Goal: Information Seeking & Learning: Learn about a topic

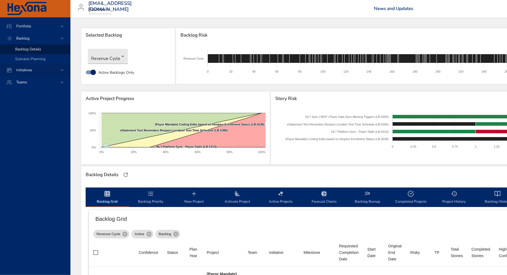
click at [61, 72] on icon at bounding box center [61, 70] width 5 height 5
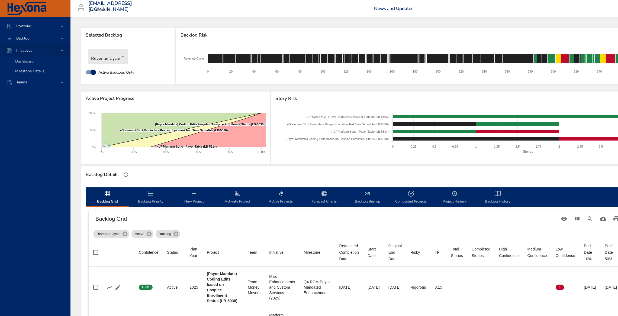
click at [26, 72] on span "Milestone Details" at bounding box center [29, 71] width 29 height 5
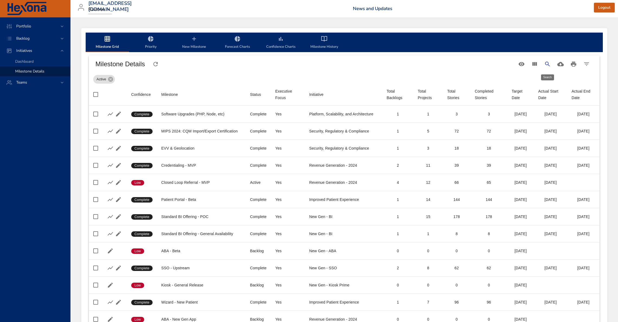
click at [507, 64] on button "Search" at bounding box center [547, 63] width 13 height 13
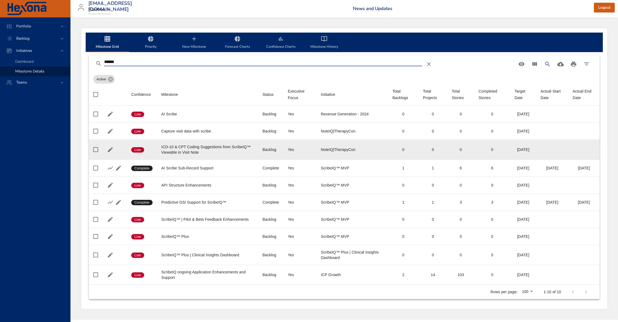
type input "******"
click at [200, 146] on div "ICD-10 & CPT Coding Suggestions from ScribeIQ™ Viewable in Visit Note" at bounding box center [207, 149] width 92 height 11
click at [223, 145] on div "ICD-10 & CPT Coding Suggestions from ScribeIQ™ Viewable in Visit Note" at bounding box center [207, 149] width 92 height 11
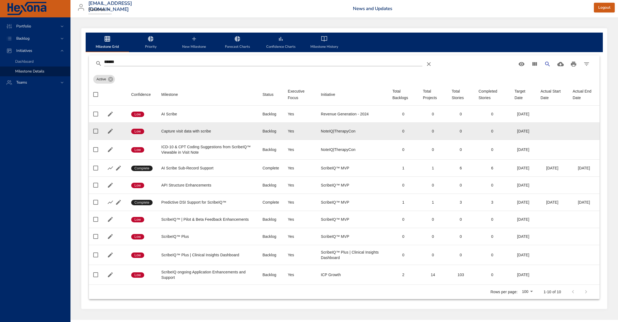
click at [202, 133] on div "Capture visit data with scribe" at bounding box center [207, 130] width 92 height 5
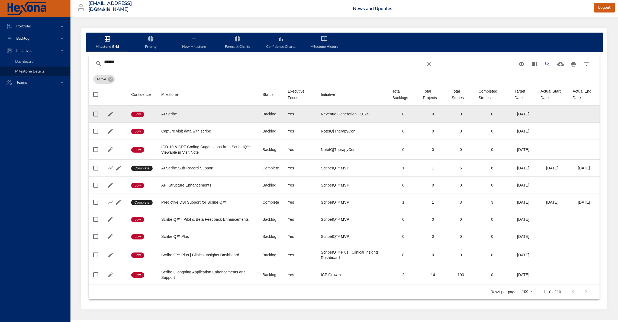
click at [139, 114] on span "Low" at bounding box center [137, 114] width 13 height 5
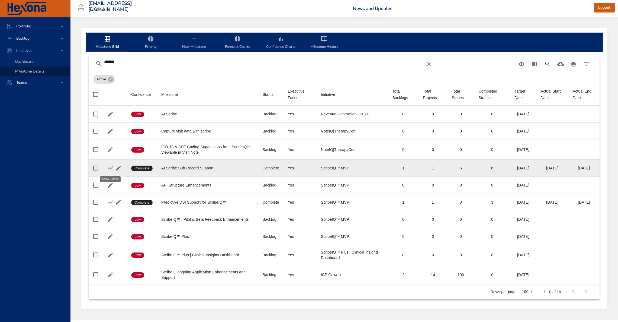
scroll to position [1, 0]
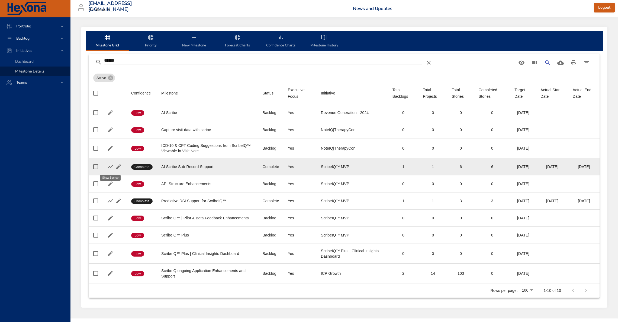
click at [108, 167] on icon "button" at bounding box center [110, 166] width 7 height 7
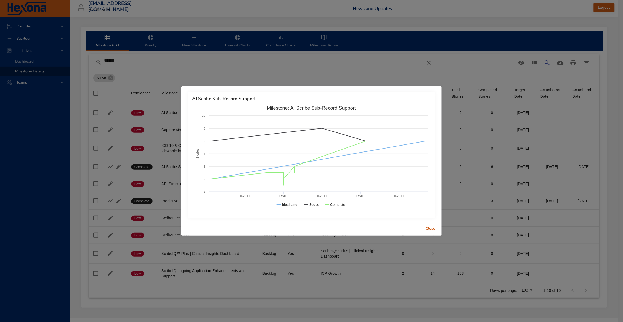
click at [432, 228] on span "Close" at bounding box center [430, 228] width 13 height 7
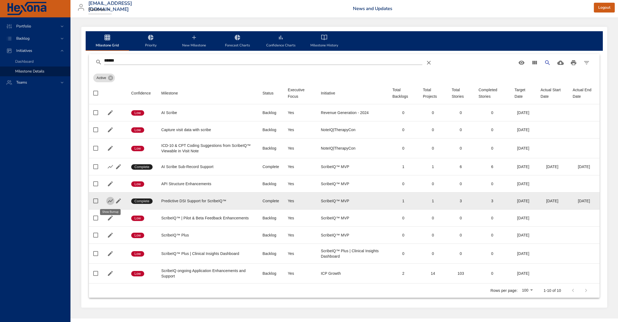
click at [107, 203] on icon "button" at bounding box center [110, 200] width 7 height 7
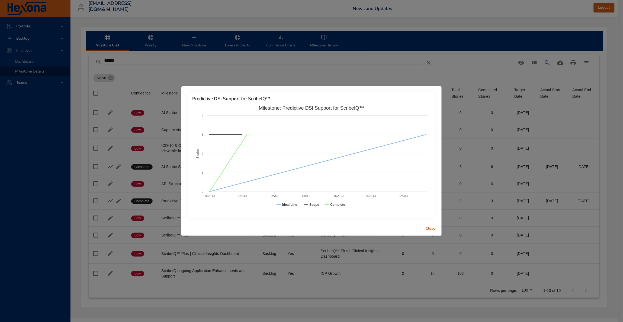
click at [432, 229] on span "Close" at bounding box center [430, 228] width 13 height 7
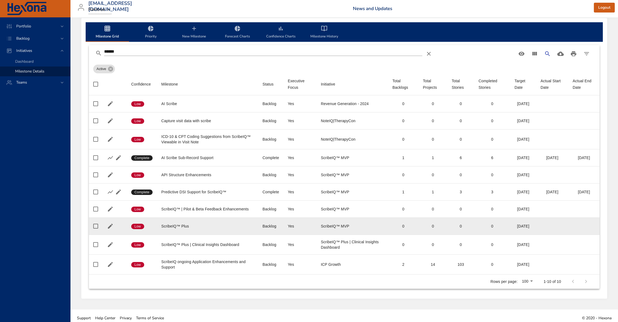
scroll to position [0, 0]
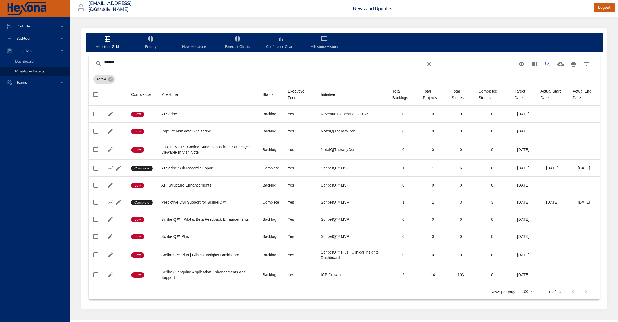
drag, startPoint x: 121, startPoint y: 61, endPoint x: 92, endPoint y: 60, distance: 29.3
click at [92, 60] on div "******" at bounding box center [344, 63] width 511 height 17
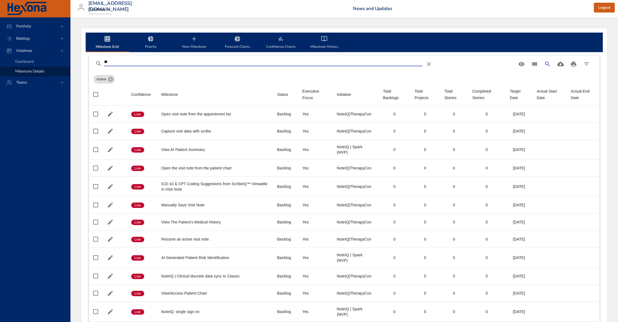
type input "*"
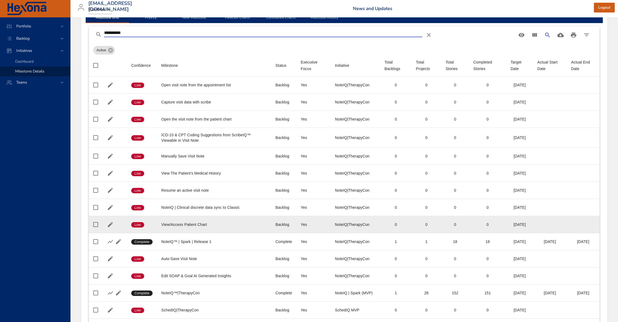
scroll to position [34, 0]
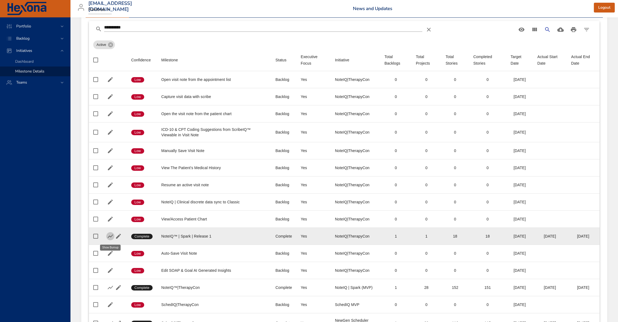
click at [110, 237] on icon "button" at bounding box center [110, 236] width 7 height 7
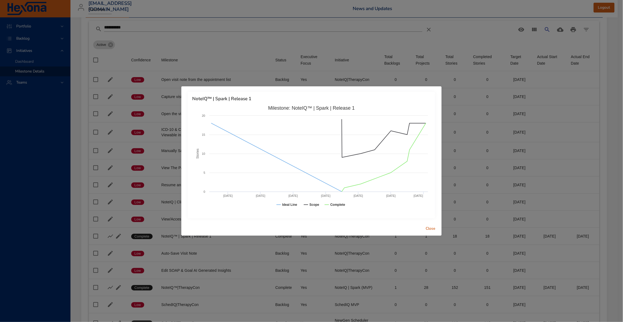
click at [250, 41] on div "NoteIQ™ | Spark | Release 1 Created with Highcharts 9.0.1 Stories Milestone: No…" at bounding box center [311, 161] width 623 height 322
click at [430, 229] on span "Close" at bounding box center [430, 228] width 13 height 7
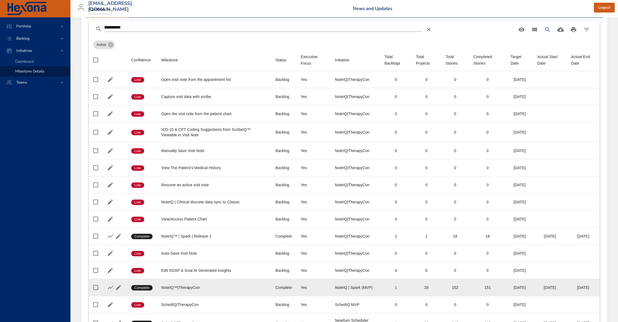
click at [106, 275] on div at bounding box center [114, 287] width 16 height 8
click at [109, 275] on icon "button" at bounding box center [110, 287] width 7 height 7
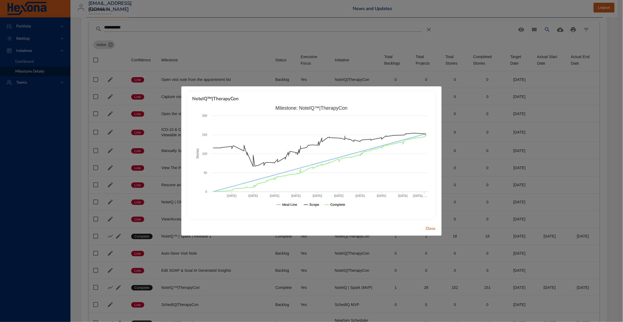
click at [436, 228] on span "Close" at bounding box center [430, 228] width 13 height 7
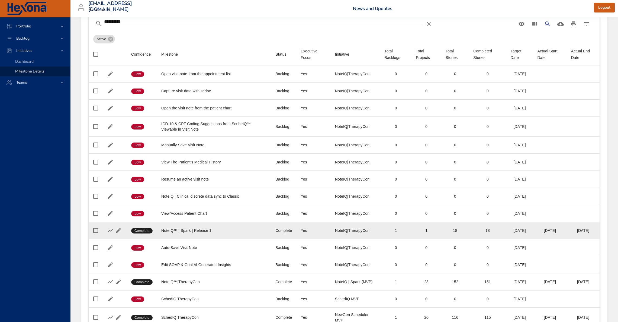
scroll to position [75, 0]
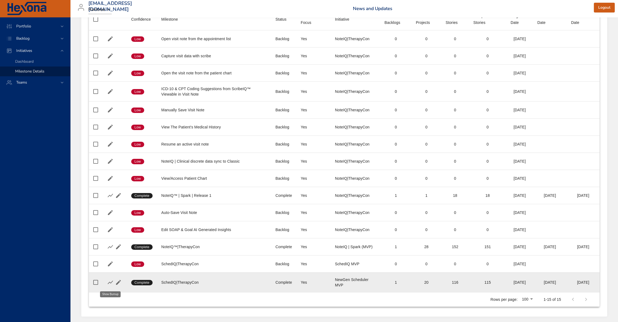
click at [109, 275] on icon "button" at bounding box center [110, 282] width 5 height 4
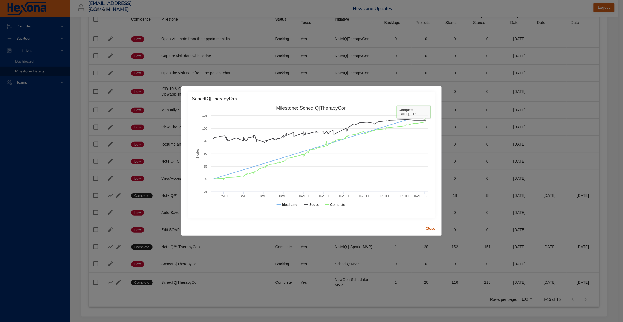
click at [435, 225] on span "Close" at bounding box center [430, 228] width 13 height 7
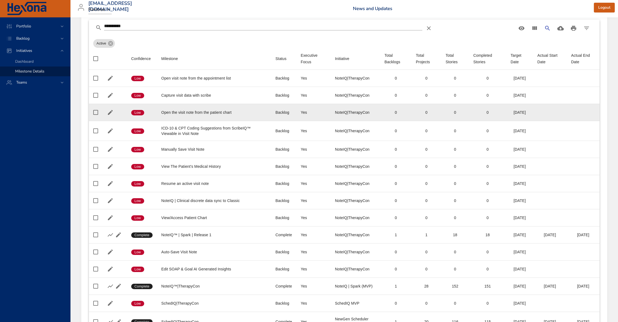
scroll to position [0, 0]
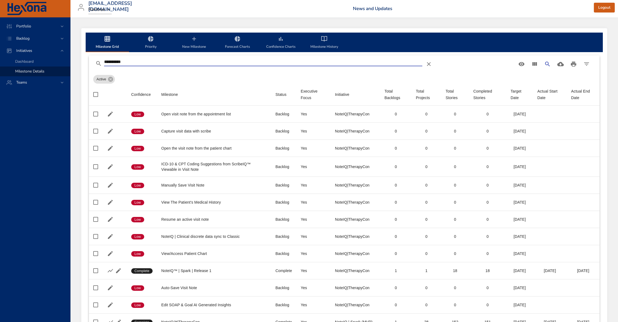
drag, startPoint x: 145, startPoint y: 64, endPoint x: 81, endPoint y: 59, distance: 63.7
click at [81, 59] on div "**********" at bounding box center [344, 209] width 526 height 363
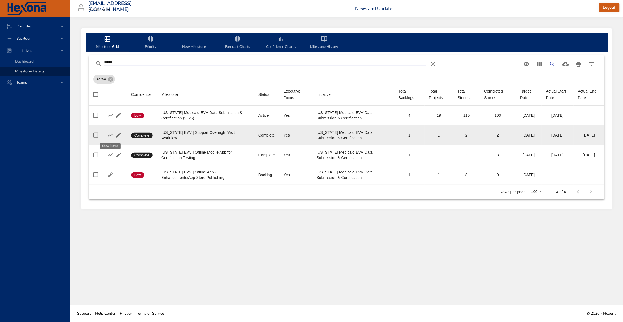
type input "*****"
click at [108, 135] on icon "button" at bounding box center [110, 135] width 7 height 7
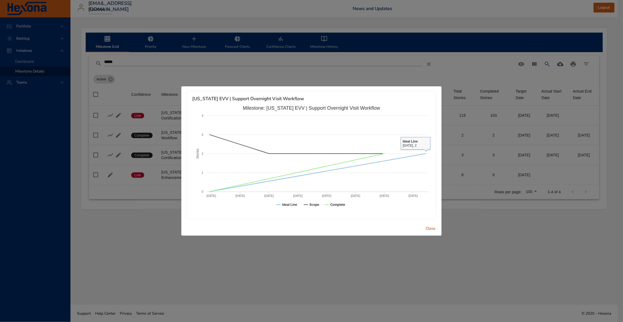
click at [433, 227] on span "Close" at bounding box center [430, 228] width 13 height 7
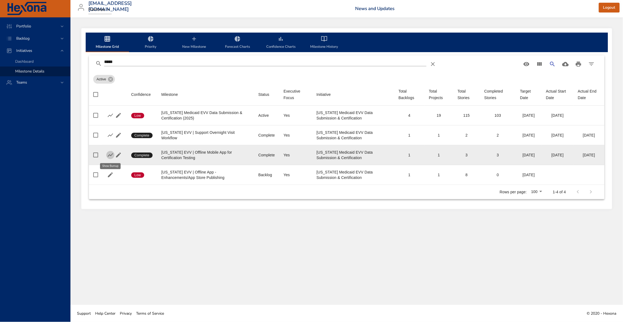
click at [107, 154] on icon "button" at bounding box center [110, 155] width 7 height 7
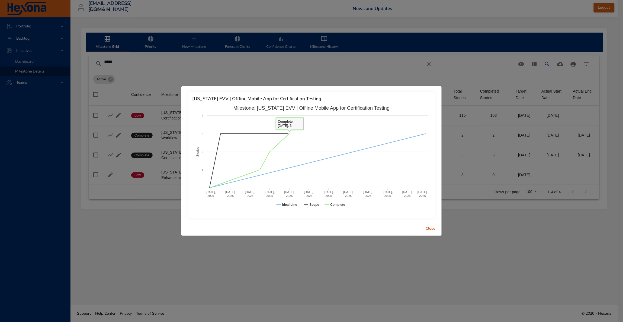
click at [434, 231] on span "Close" at bounding box center [430, 228] width 13 height 7
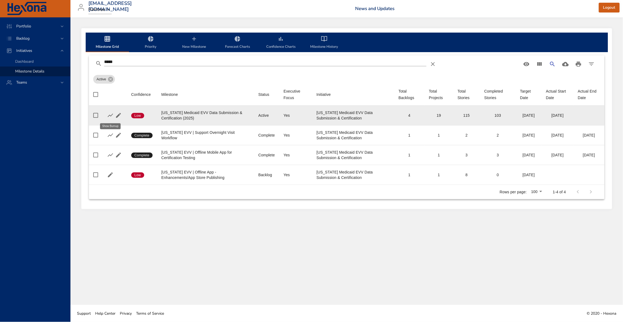
click at [110, 115] on icon "button" at bounding box center [110, 115] width 7 height 7
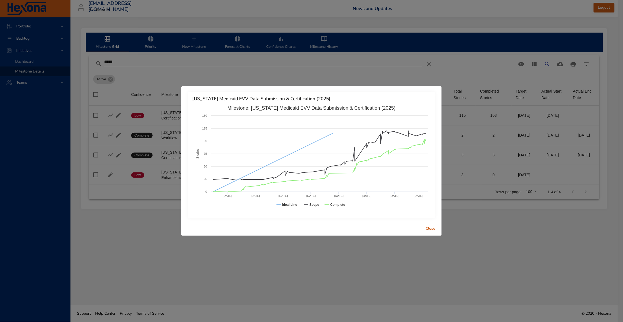
click at [430, 228] on span "Close" at bounding box center [430, 228] width 13 height 7
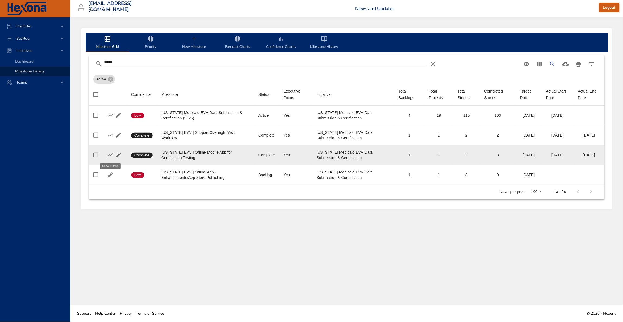
click at [107, 153] on icon "button" at bounding box center [110, 155] width 7 height 7
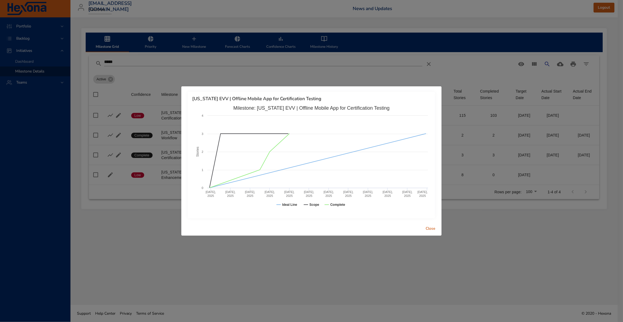
click at [431, 228] on span "Close" at bounding box center [430, 228] width 13 height 7
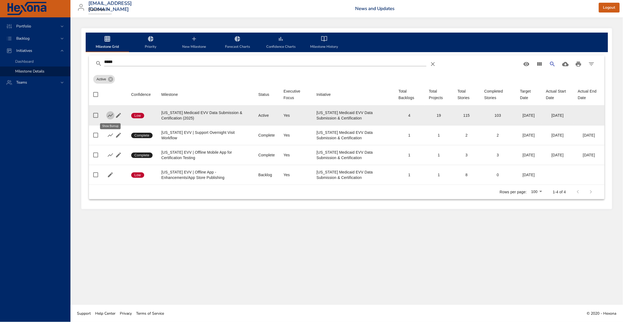
click at [108, 116] on icon "button" at bounding box center [110, 116] width 5 height 4
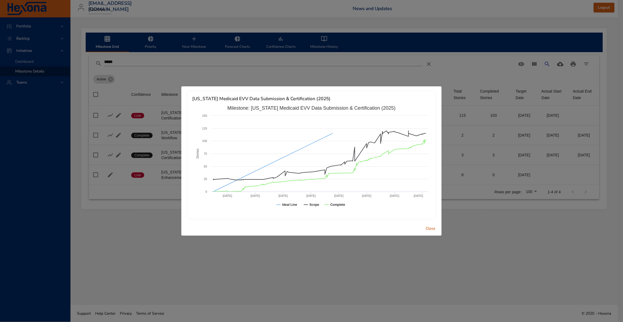
click at [427, 228] on span "Close" at bounding box center [430, 228] width 13 height 7
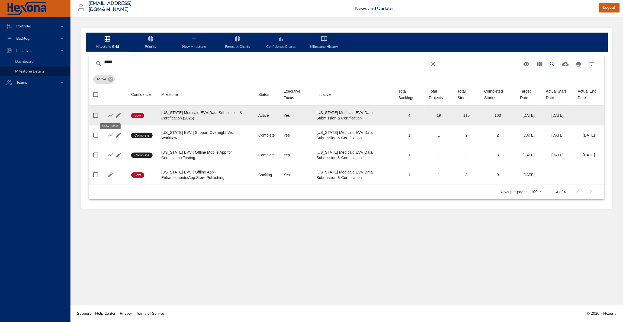
click at [111, 116] on icon "button" at bounding box center [110, 115] width 7 height 7
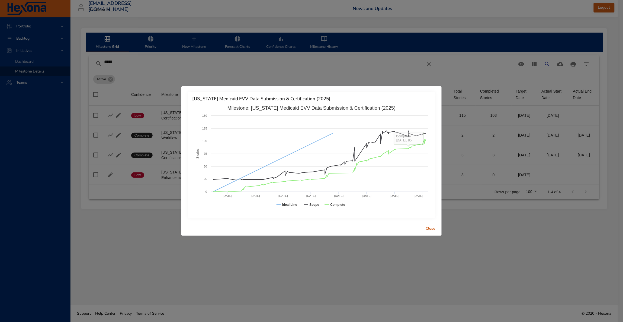
click at [431, 226] on span "Close" at bounding box center [430, 228] width 13 height 7
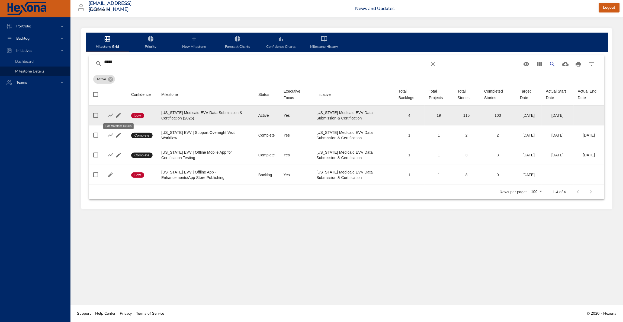
click at [118, 117] on icon "button" at bounding box center [118, 115] width 7 height 7
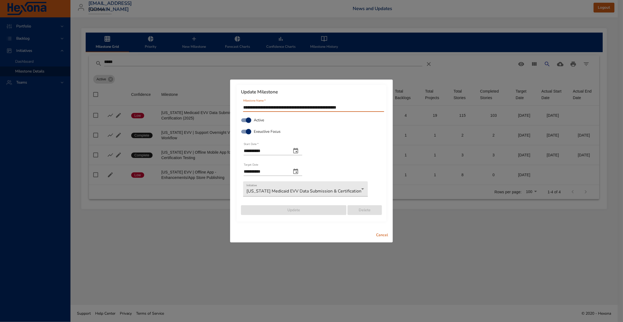
click at [299, 173] on icon "change end date" at bounding box center [296, 171] width 7 height 7
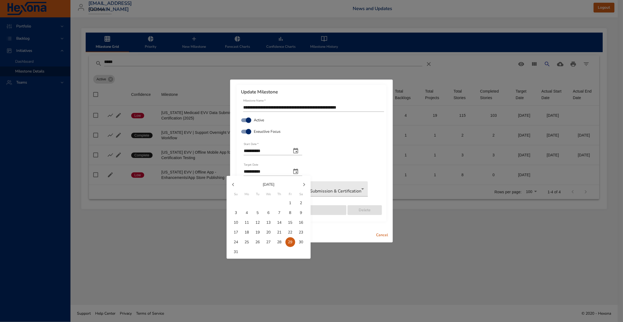
click at [305, 186] on icon "button" at bounding box center [304, 184] width 7 height 7
click at [280, 244] on p "30" at bounding box center [279, 241] width 4 height 5
type input "**********"
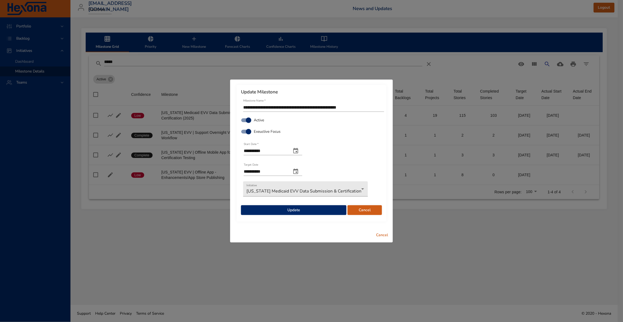
click at [297, 208] on span "Update" at bounding box center [293, 210] width 97 height 7
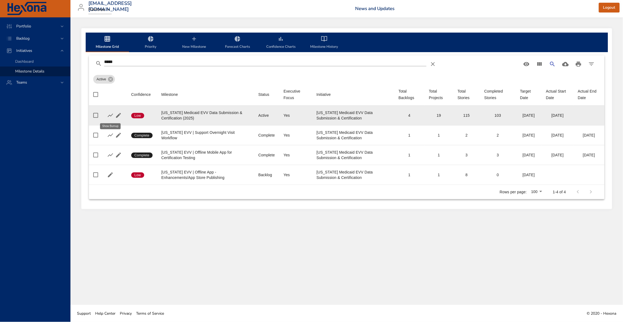
click at [109, 116] on icon "button" at bounding box center [110, 116] width 5 height 4
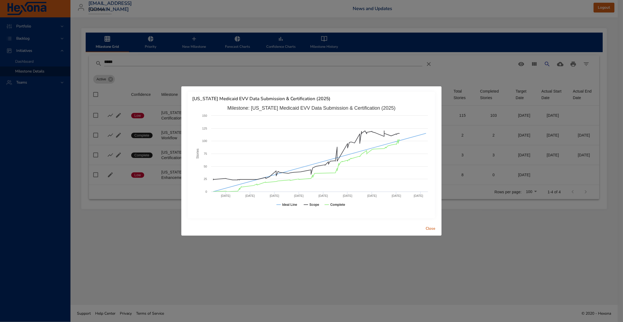
click at [430, 226] on span "Close" at bounding box center [430, 228] width 13 height 7
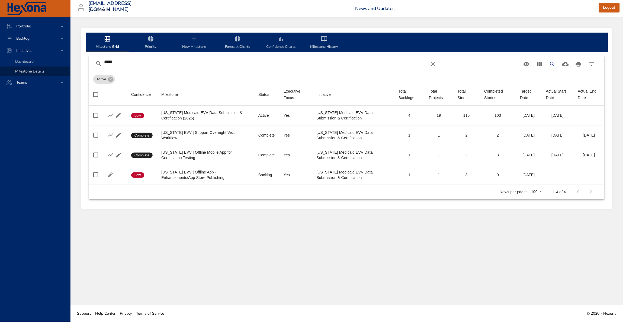
drag, startPoint x: 124, startPoint y: 62, endPoint x: 75, endPoint y: 58, distance: 49.5
click at [75, 58] on div "Milestone Grid Priority New Milestone Forecast Charts Confidence Charts Milesto…" at bounding box center [347, 160] width 553 height 287
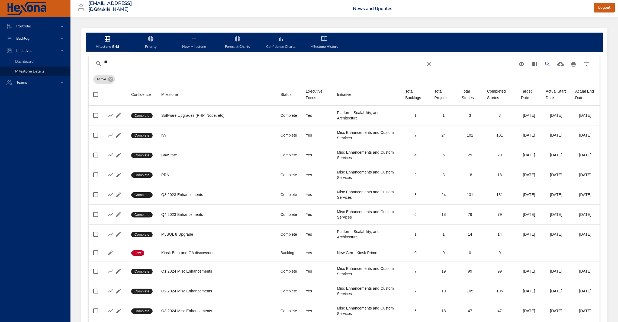
type input "*"
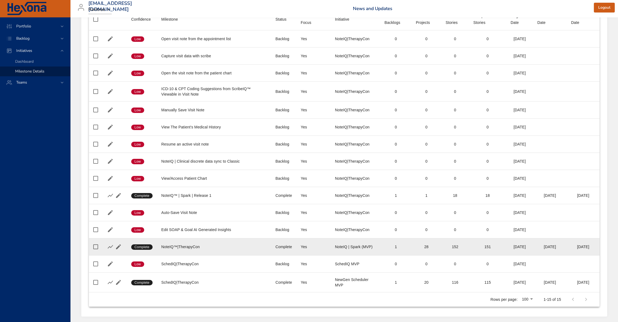
scroll to position [81, 0]
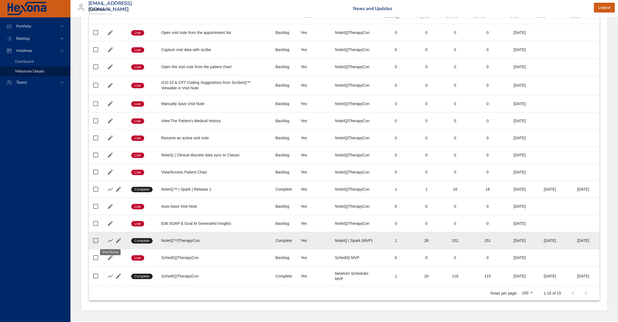
click at [110, 242] on icon "button" at bounding box center [110, 241] width 5 height 4
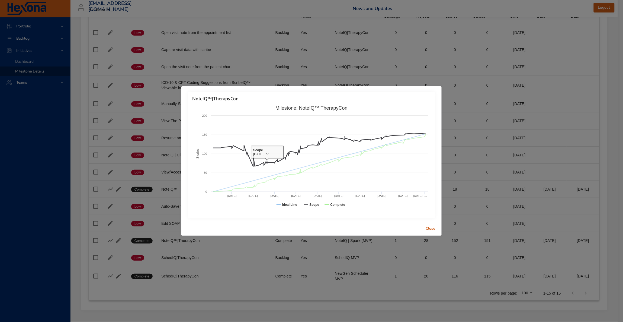
click at [266, 105] on rect at bounding box center [311, 157] width 239 height 108
drag, startPoint x: 428, startPoint y: 229, endPoint x: 424, endPoint y: 229, distance: 3.5
click at [428, 229] on span "Close" at bounding box center [430, 228] width 13 height 7
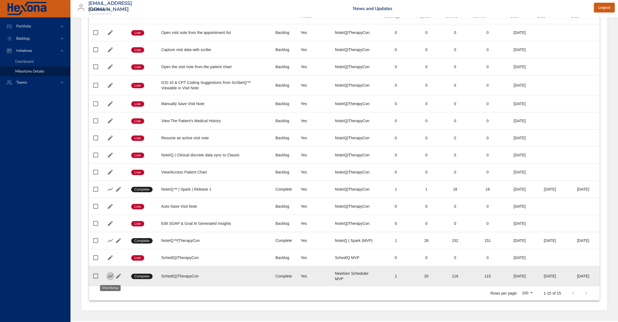
click at [111, 275] on icon "button" at bounding box center [110, 276] width 7 height 7
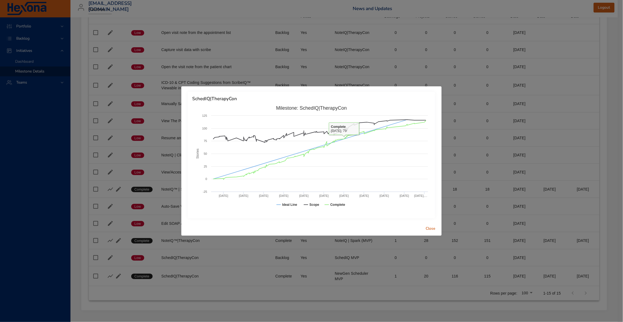
click at [432, 227] on span "Close" at bounding box center [430, 228] width 13 height 7
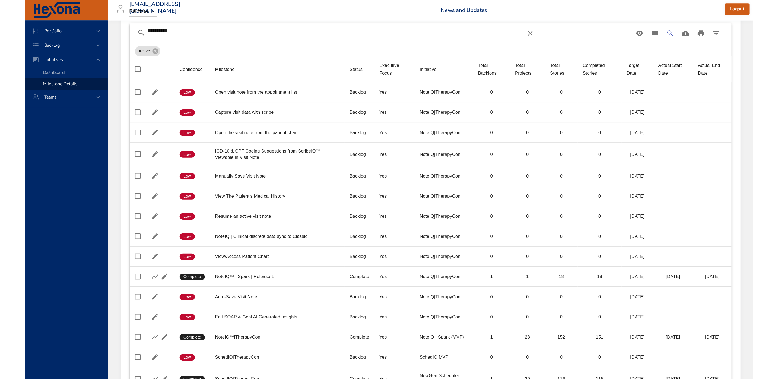
scroll to position [0, 0]
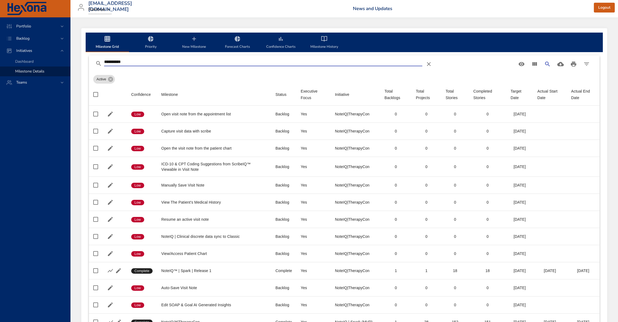
drag, startPoint x: 134, startPoint y: 59, endPoint x: 73, endPoint y: 58, distance: 60.8
click at [73, 58] on div "**********" at bounding box center [345, 209] width 548 height 385
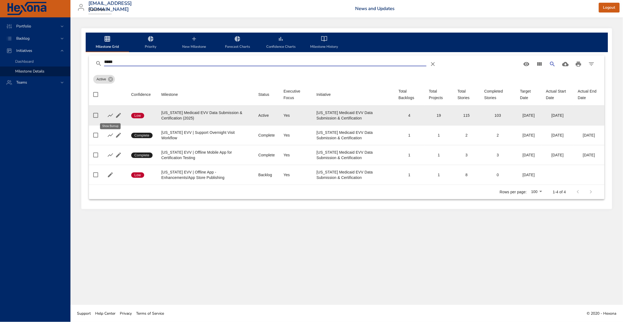
type input "*****"
click at [110, 116] on icon "button" at bounding box center [110, 116] width 5 height 4
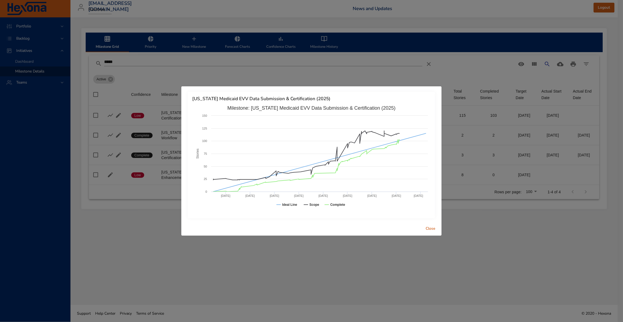
click at [433, 229] on span "Close" at bounding box center [430, 228] width 13 height 7
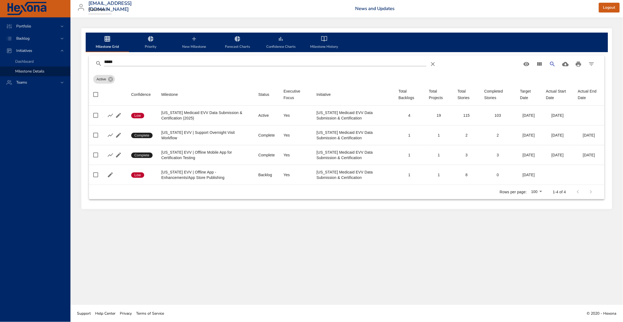
click at [109, 44] on span "Milestone Grid" at bounding box center [107, 43] width 37 height 14
click at [24, 39] on span "Backlog" at bounding box center [23, 38] width 22 height 5
click at [28, 47] on span "Backlog Details" at bounding box center [28, 49] width 26 height 5
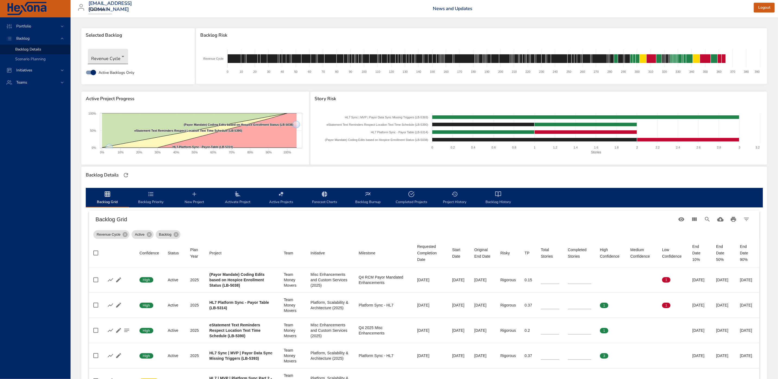
click at [116, 56] on body "Portfolio Backlog Backlog Details Scenario Planning Initiatives Teams [EMAIL_AD…" at bounding box center [389, 189] width 778 height 379
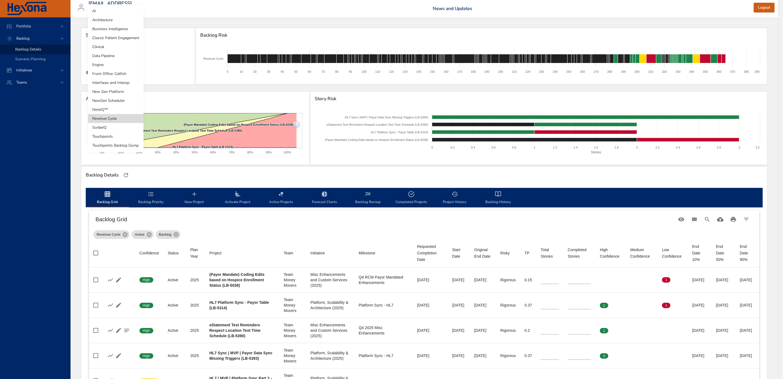
click at [111, 9] on li "AI" at bounding box center [116, 11] width 56 height 9
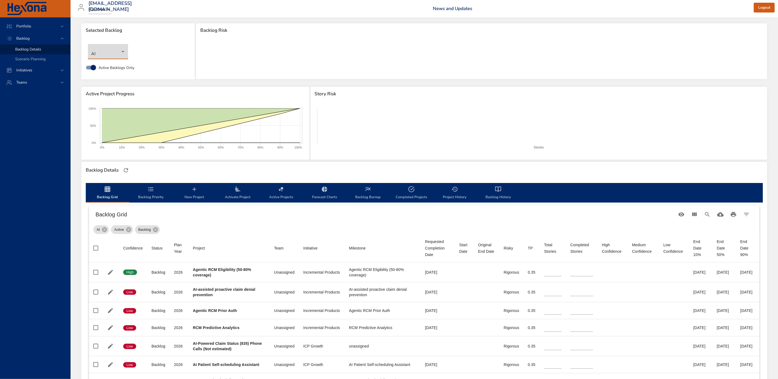
scroll to position [6, 0]
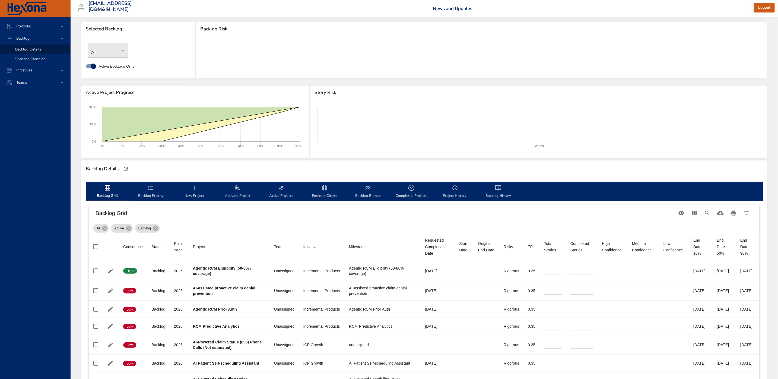
click at [368, 194] on span "Backlog Burnup" at bounding box center [367, 191] width 37 height 14
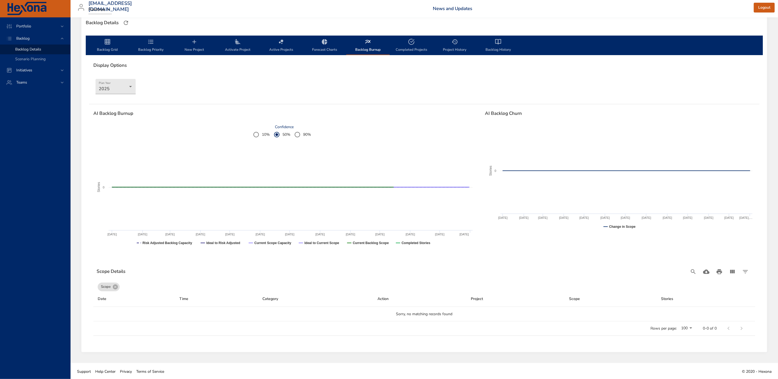
scroll to position [152, 0]
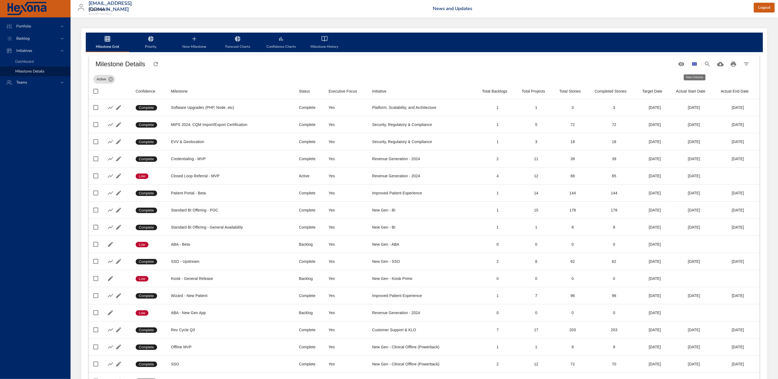
click at [507, 66] on icon "View Columns" at bounding box center [694, 64] width 7 height 7
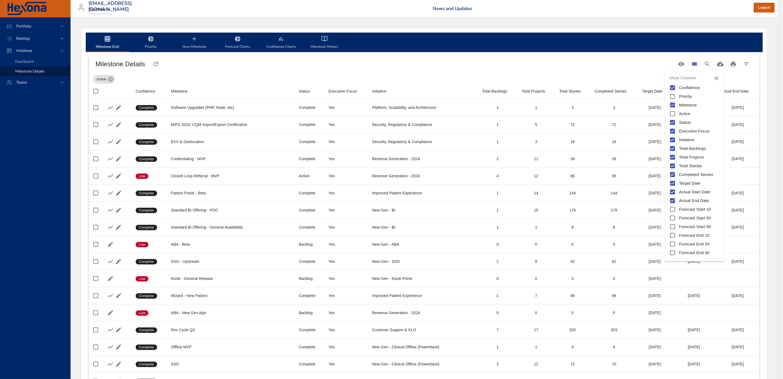
click at [507, 74] on div at bounding box center [391, 189] width 783 height 379
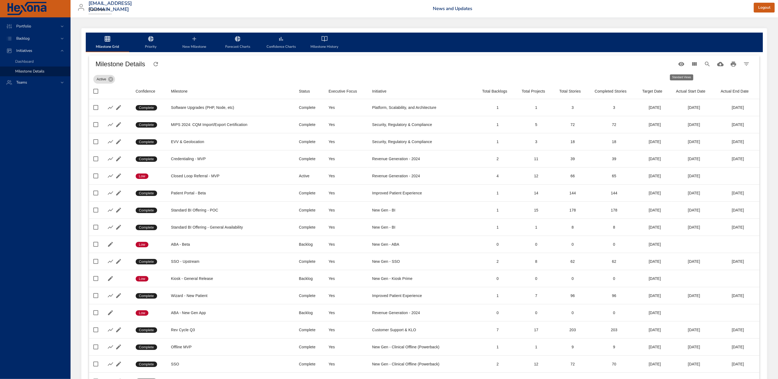
click at [507, 66] on icon "Table Toolbar" at bounding box center [681, 64] width 7 height 7
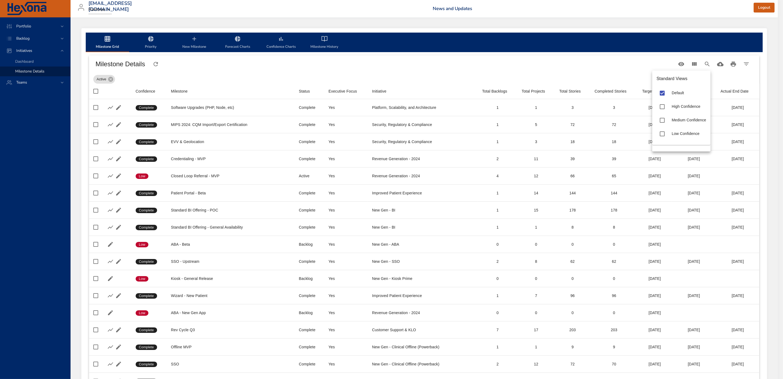
click at [507, 66] on div at bounding box center [391, 189] width 783 height 379
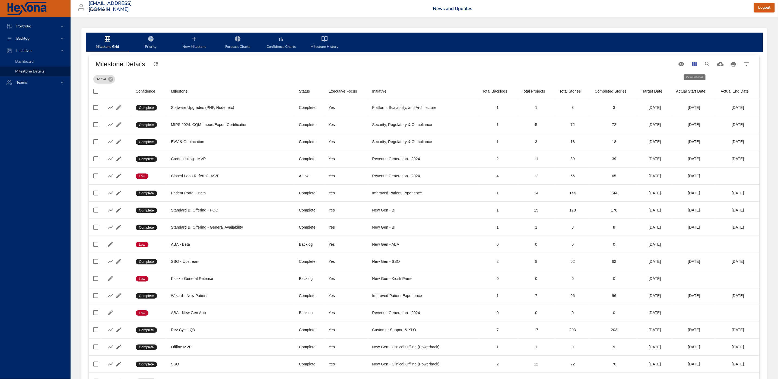
click at [507, 65] on icon "View Columns" at bounding box center [694, 64] width 5 height 4
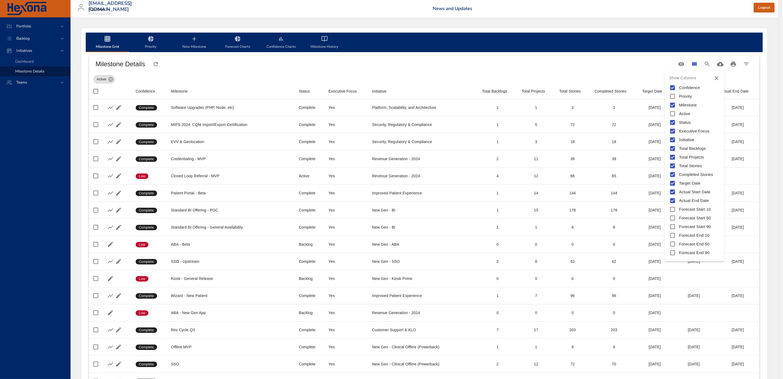
click at [507, 65] on div at bounding box center [391, 189] width 783 height 379
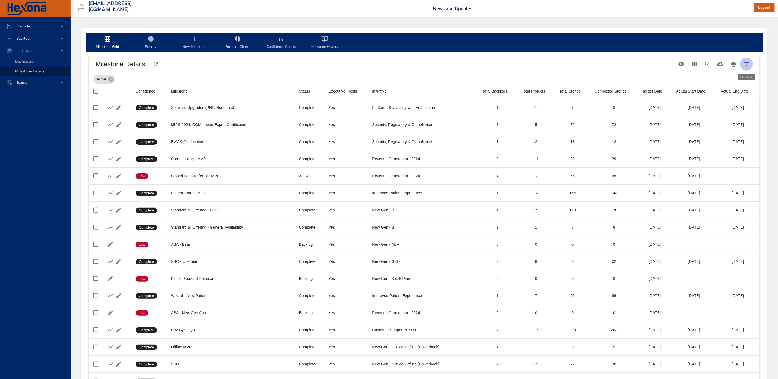
click at [507, 64] on icon "Filter Table" at bounding box center [746, 64] width 7 height 7
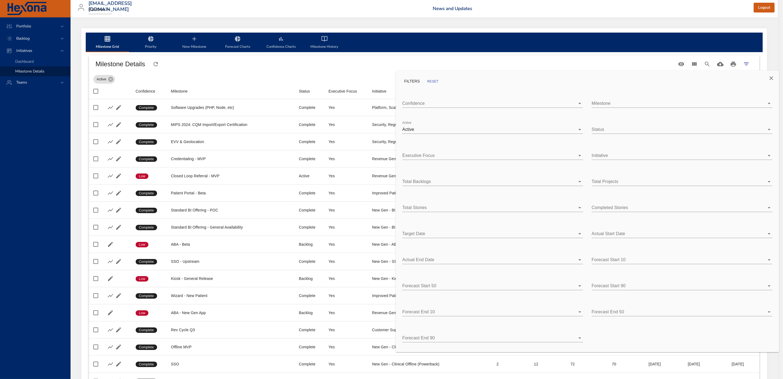
click at [507, 69] on div at bounding box center [391, 189] width 783 height 379
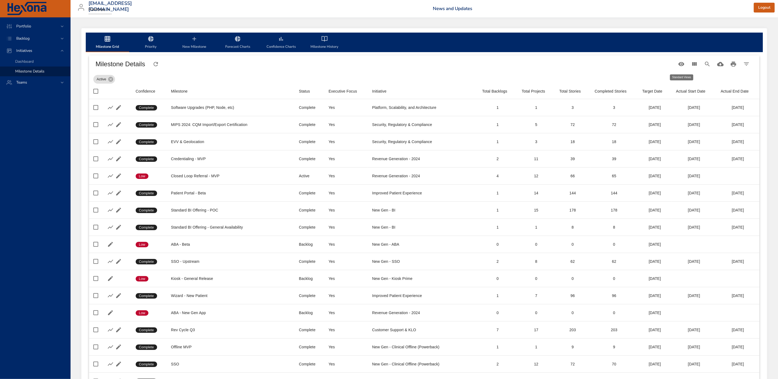
click at [507, 64] on icon "Table Toolbar" at bounding box center [681, 64] width 6 height 4
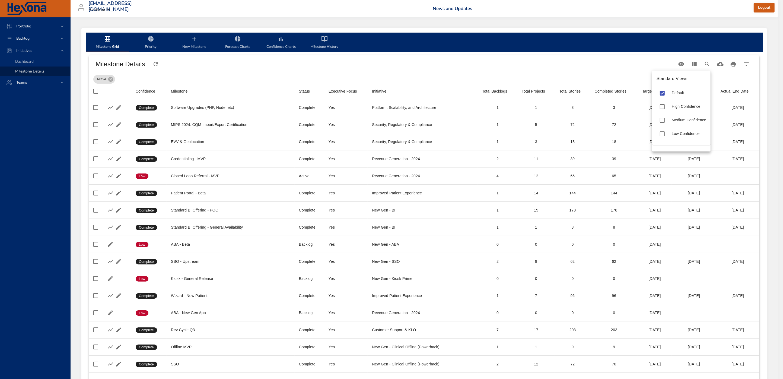
click at [507, 69] on div at bounding box center [391, 189] width 783 height 379
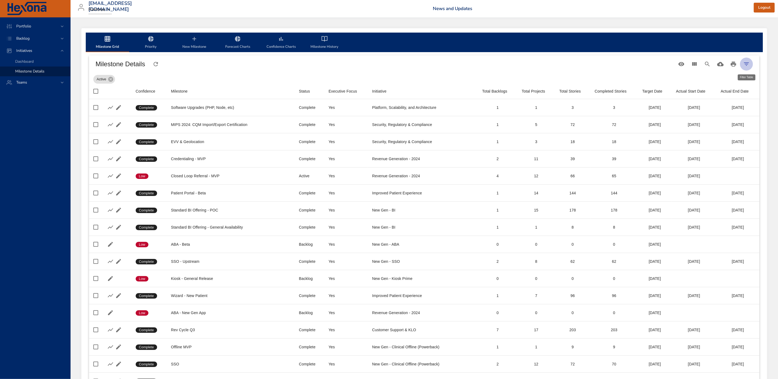
click at [507, 62] on icon "Filter Table" at bounding box center [746, 63] width 5 height 3
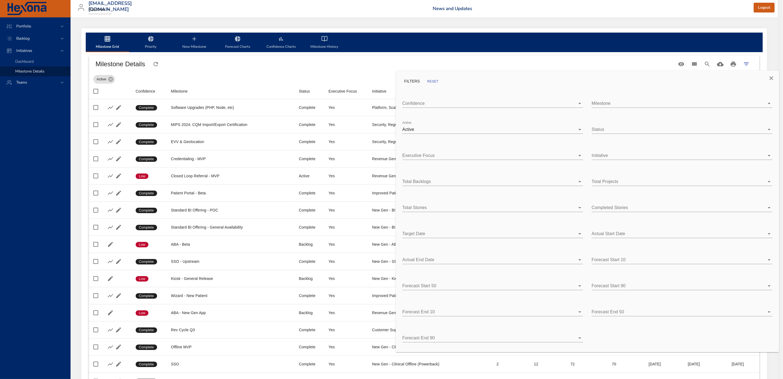
click at [497, 125] on body "Portfolio Backlog Initiatives Dashboard Milestone Details Teams [EMAIL_ADDRESS]…" at bounding box center [391, 189] width 783 height 379
click at [471, 92] on div at bounding box center [391, 189] width 783 height 379
click at [234, 73] on div at bounding box center [391, 189] width 783 height 379
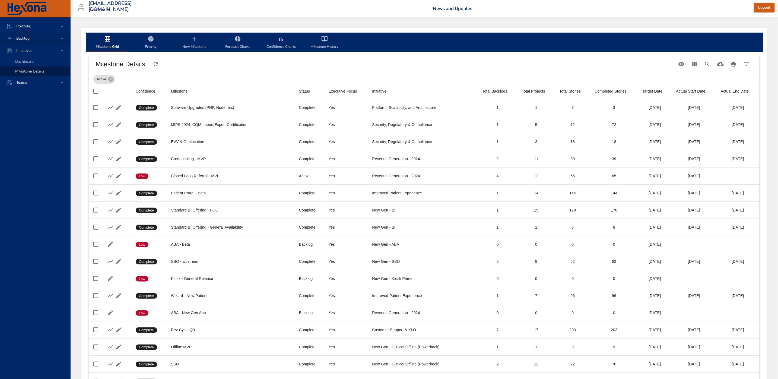
click at [30, 37] on span "Backlog" at bounding box center [23, 38] width 22 height 5
click at [31, 59] on span "Scenario Planning" at bounding box center [30, 58] width 30 height 5
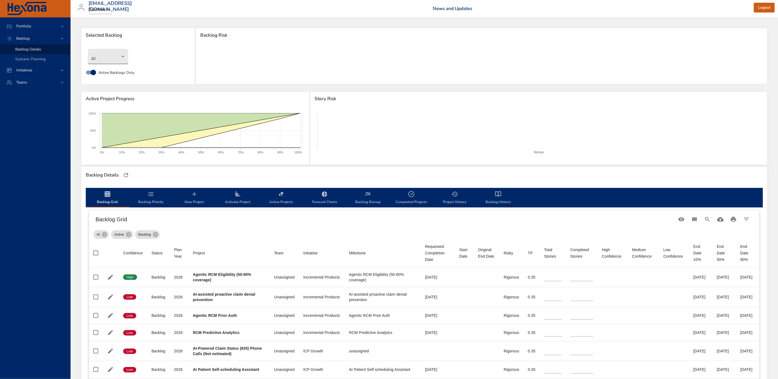
click at [121, 60] on body "Portfolio Backlog Backlog Details Scenario Planning Initiatives Teams priit.par…" at bounding box center [389, 189] width 778 height 379
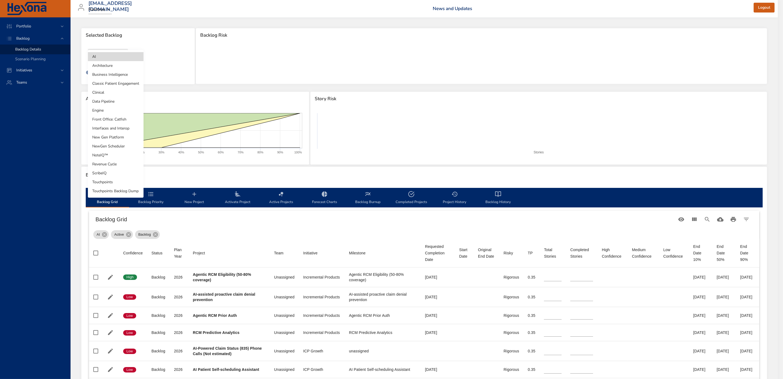
click at [116, 57] on li "AI" at bounding box center [116, 56] width 56 height 9
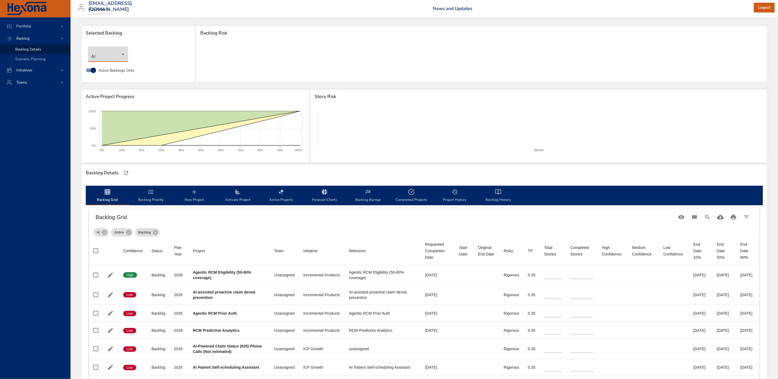
scroll to position [7, 0]
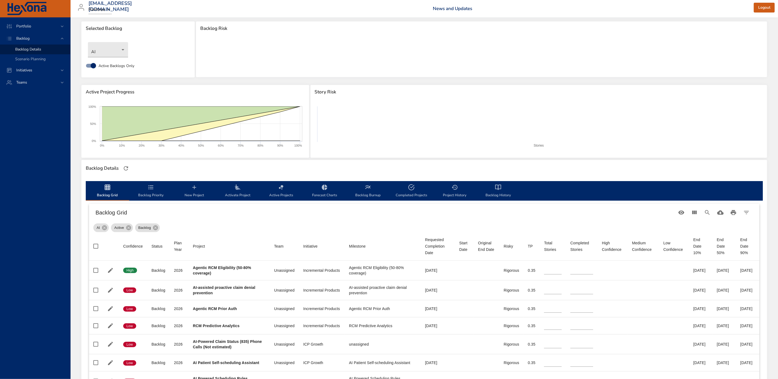
click at [495, 187] on icon "backlog-tab" at bounding box center [496, 187] width 3 height 5
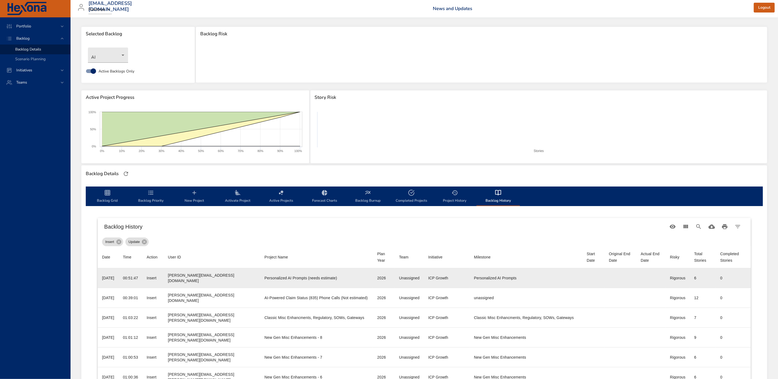
scroll to position [0, 0]
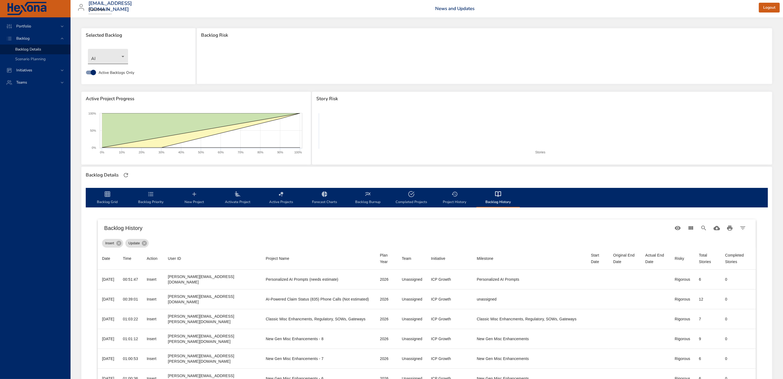
click at [120, 56] on body "Portfolio Backlog Backlog Details Scenario Planning Initiatives Teams priit.par…" at bounding box center [391, 189] width 783 height 379
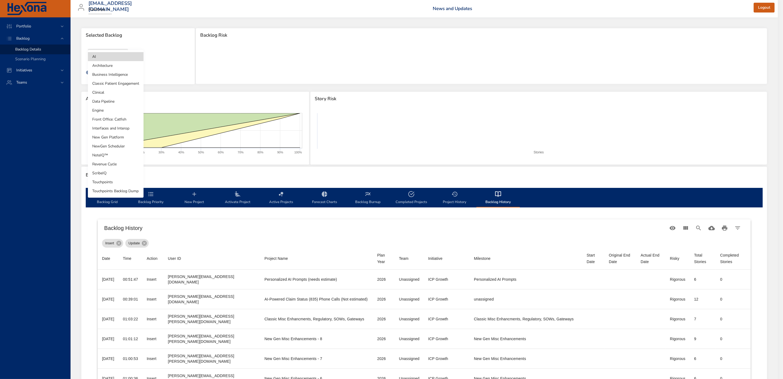
click at [122, 111] on li "Engine" at bounding box center [116, 110] width 56 height 9
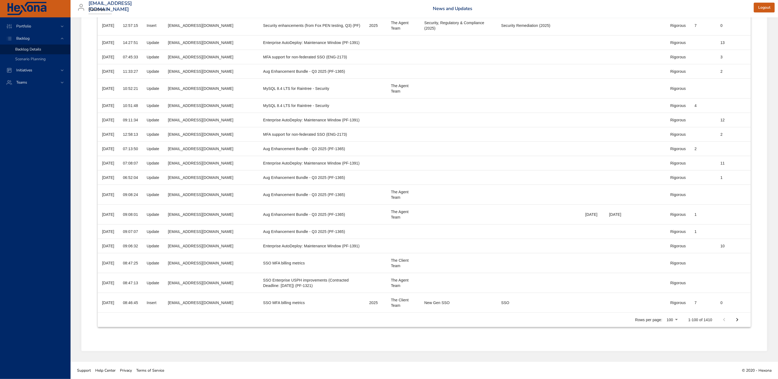
scroll to position [1944, 0]
click at [737, 319] on icon "Next Page" at bounding box center [737, 319] width 7 height 7
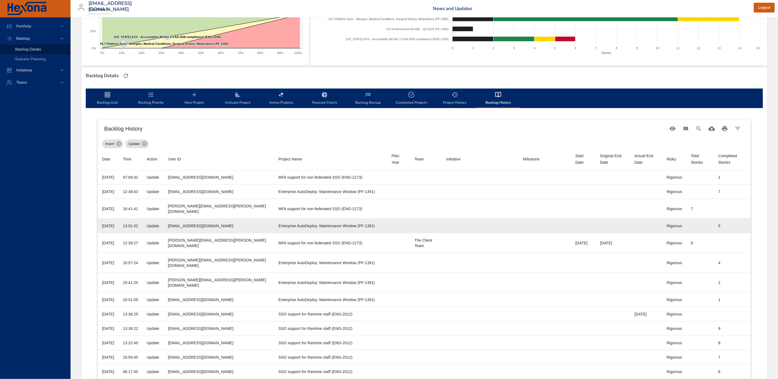
scroll to position [102, 0]
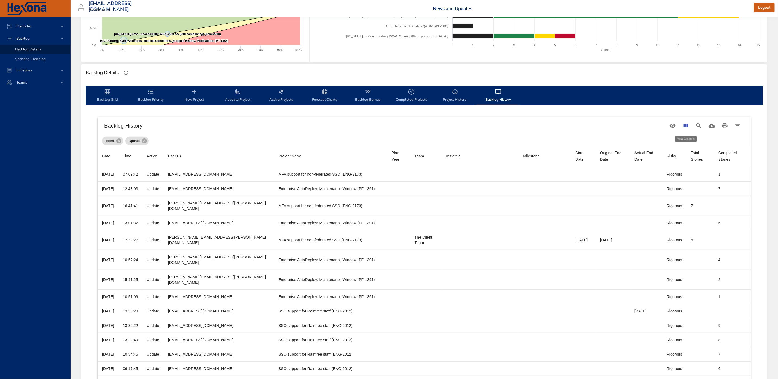
click at [686, 124] on icon "View Columns" at bounding box center [685, 126] width 5 height 4
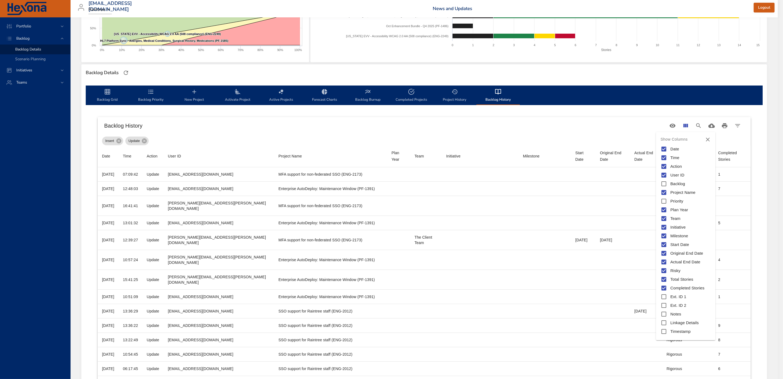
click at [625, 115] on div at bounding box center [391, 189] width 783 height 379
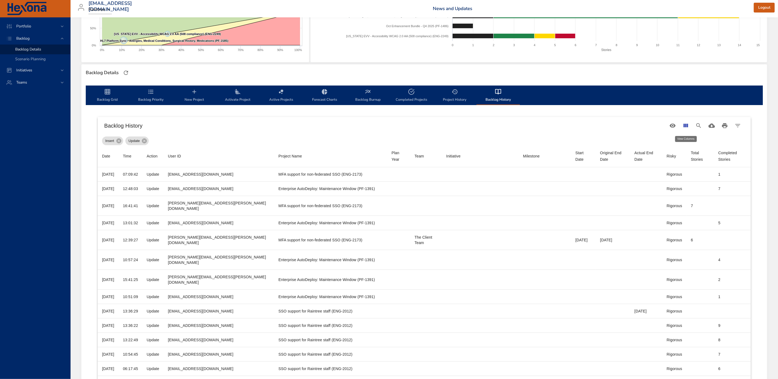
click at [683, 124] on icon "View Columns" at bounding box center [685, 126] width 5 height 4
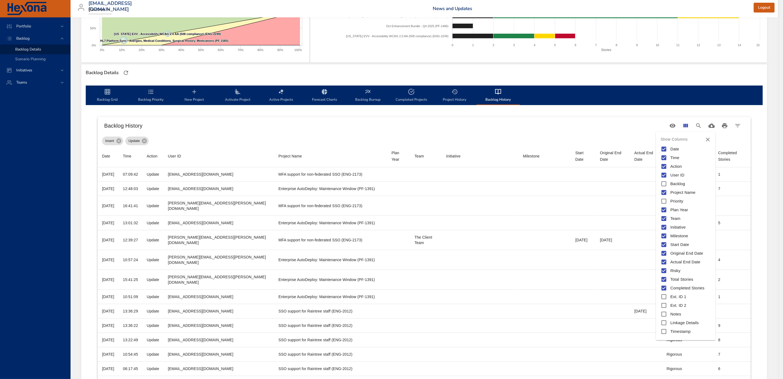
click at [622, 132] on div at bounding box center [391, 189] width 783 height 379
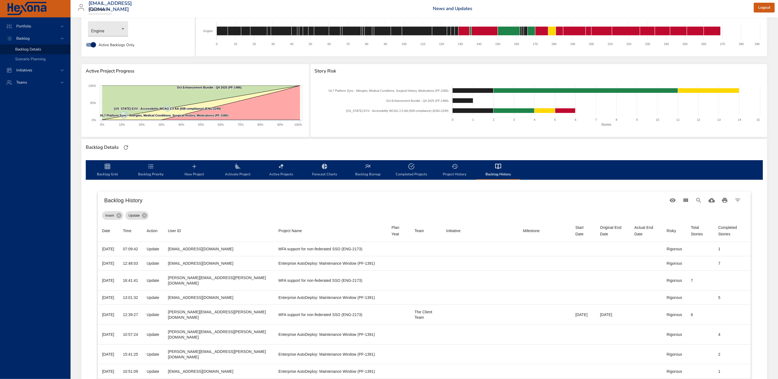
scroll to position [0, 0]
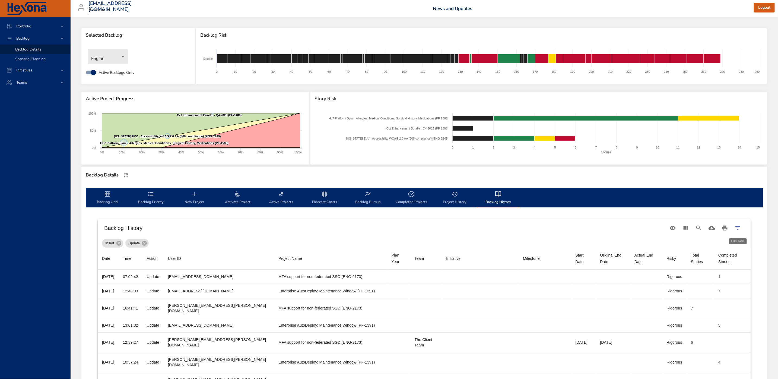
click at [739, 226] on icon "Filter Table" at bounding box center [737, 228] width 7 height 7
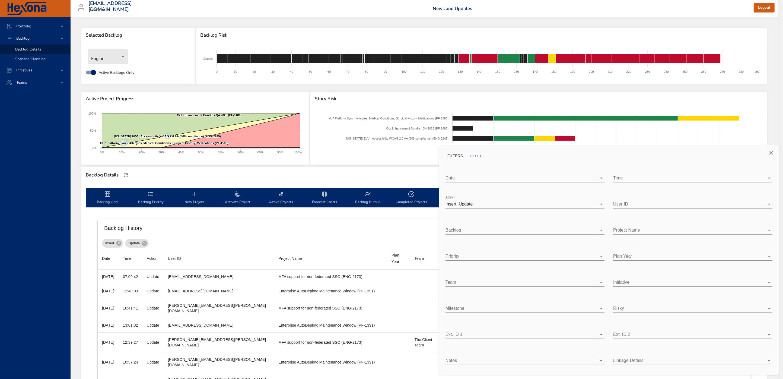
click at [735, 178] on body "Portfolio Backlog Backlog Details Scenario Planning Initiatives Teams priit.par…" at bounding box center [391, 189] width 783 height 379
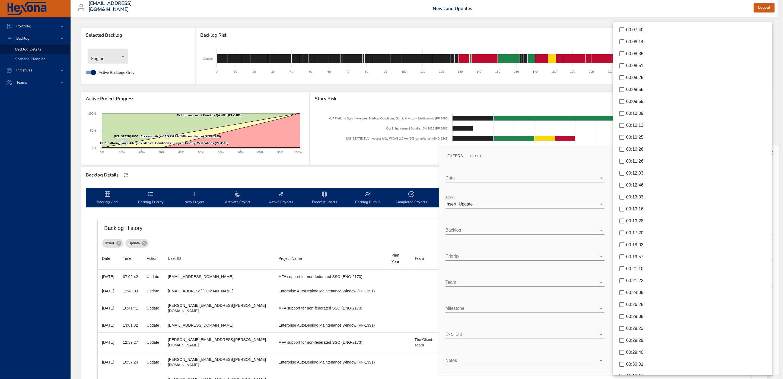
click at [566, 161] on div at bounding box center [391, 189] width 783 height 379
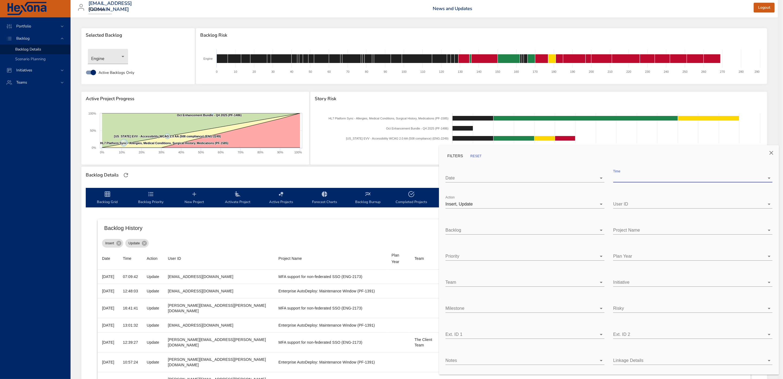
click at [600, 177] on body "Portfolio Backlog Backlog Details Scenario Planning Initiatives Teams priit.par…" at bounding box center [391, 189] width 783 height 379
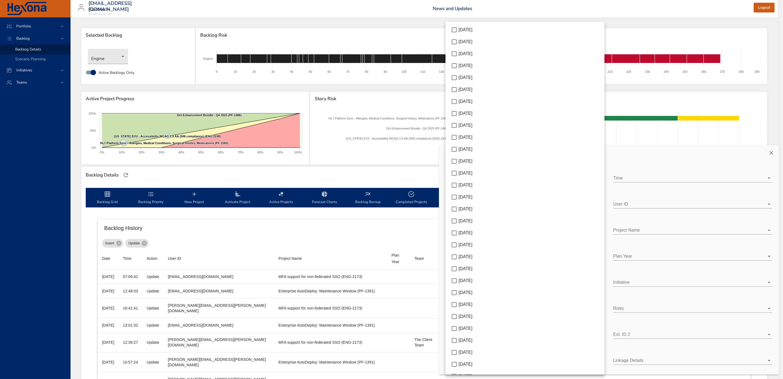
click at [647, 154] on div at bounding box center [391, 189] width 783 height 379
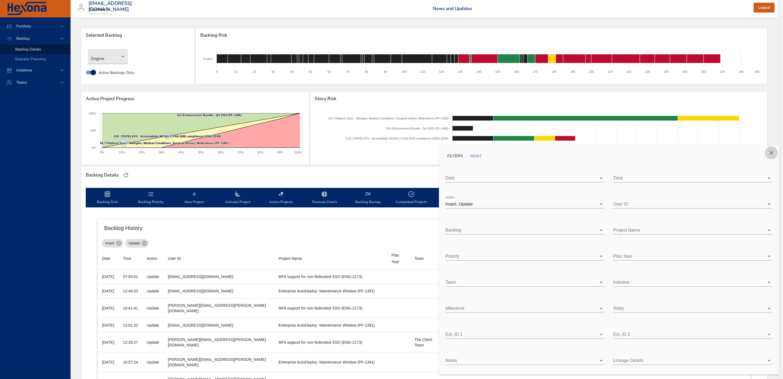
click at [771, 152] on icon "Close" at bounding box center [771, 153] width 4 height 4
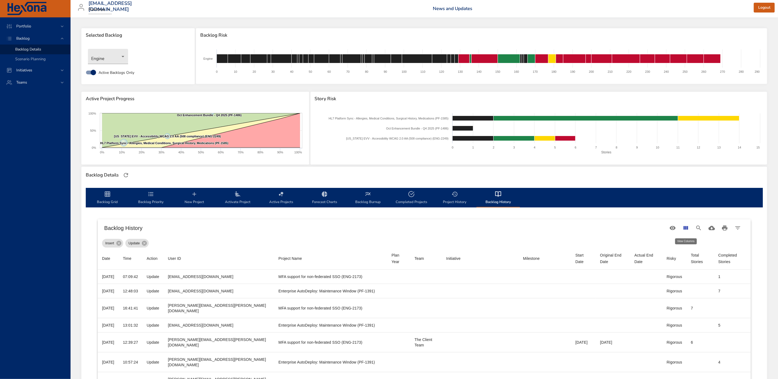
click at [683, 229] on icon "View Columns" at bounding box center [685, 228] width 7 height 7
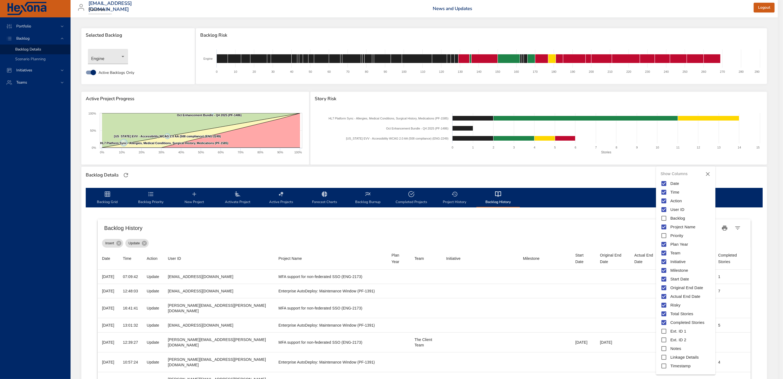
click at [591, 222] on div at bounding box center [391, 189] width 783 height 379
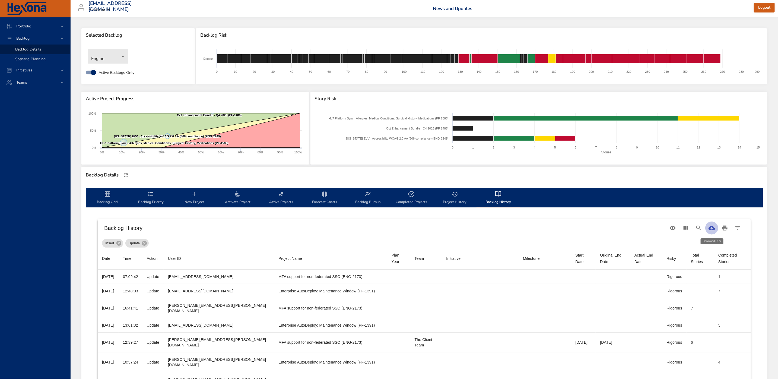
click at [712, 227] on icon "Download CSV" at bounding box center [711, 228] width 7 height 4
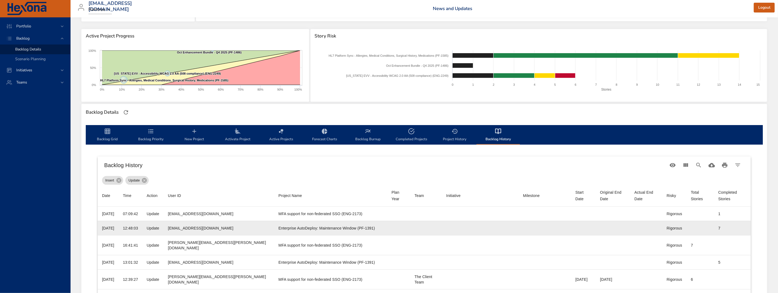
scroll to position [67, 0]
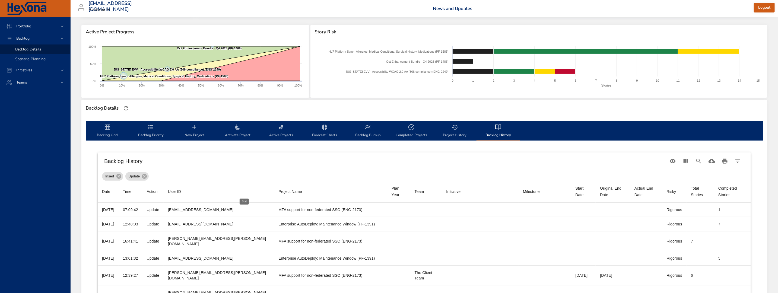
click at [278, 192] on div "Project Name" at bounding box center [290, 191] width 24 height 7
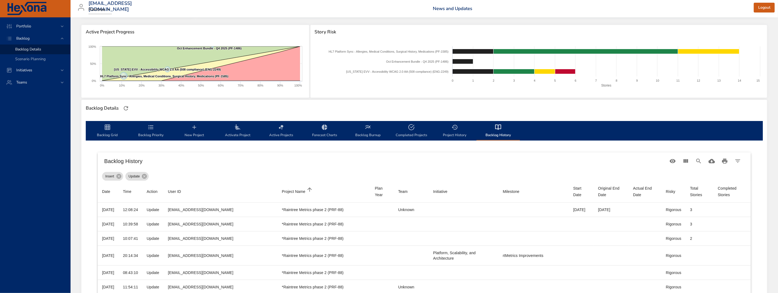
click at [282, 193] on div "Project Name" at bounding box center [294, 191] width 24 height 7
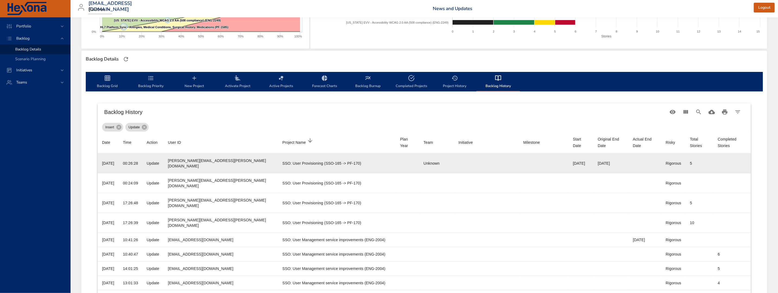
scroll to position [117, 0]
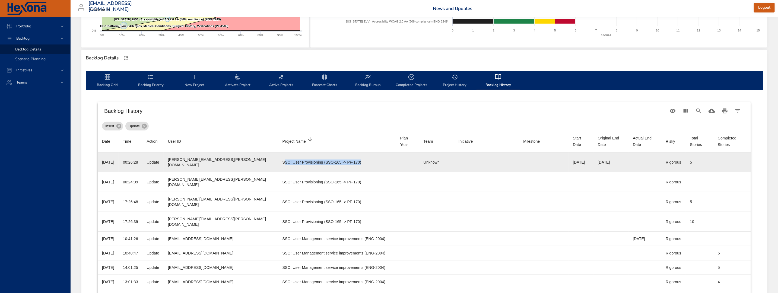
drag, startPoint x: 335, startPoint y: 164, endPoint x: 242, endPoint y: 162, distance: 92.5
click at [282, 162] on div "SSO: User Provisioning (SSO-165 -> PF-170)" at bounding box center [336, 161] width 109 height 5
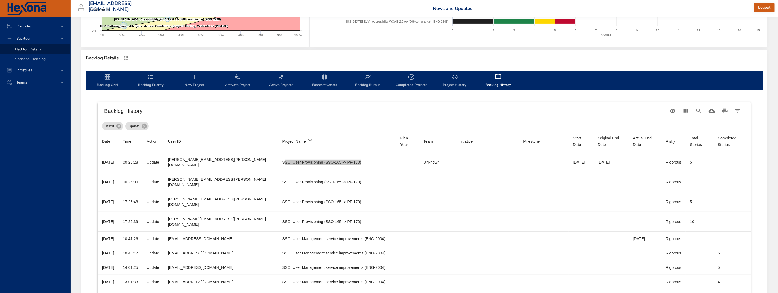
drag, startPoint x: 232, startPoint y: 140, endPoint x: 601, endPoint y: 14, distance: 390.3
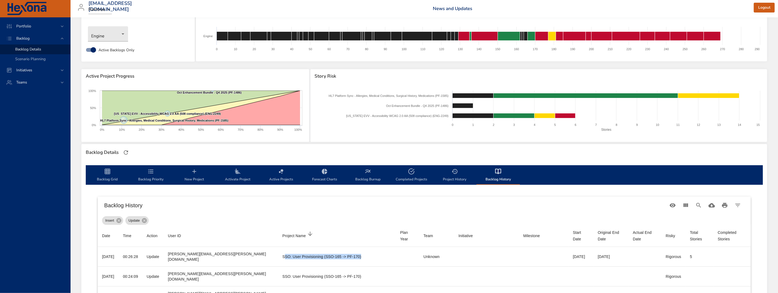
scroll to position [0, 0]
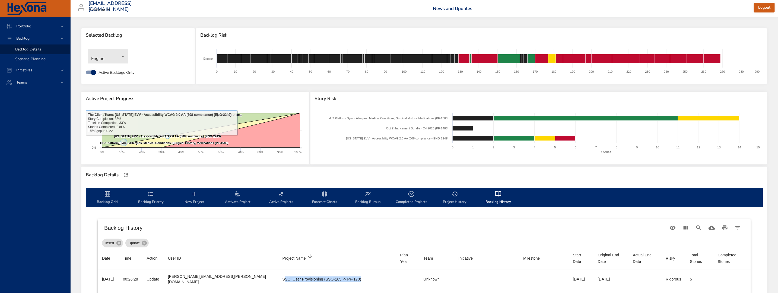
click at [113, 55] on body "Portfolio Backlog Backlog Details Scenario Planning Initiatives Teams priit.par…" at bounding box center [389, 146] width 778 height 293
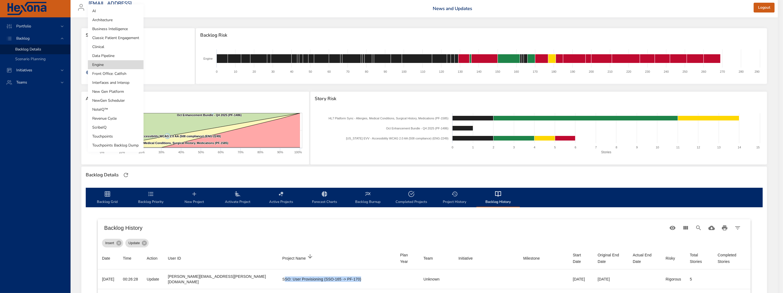
click at [114, 135] on li "Touchpoints" at bounding box center [116, 136] width 56 height 9
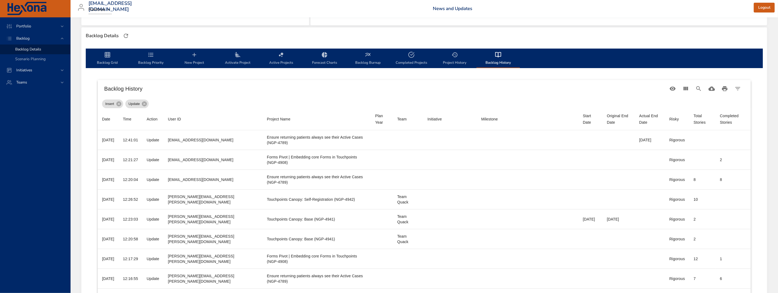
scroll to position [139, 0]
click at [714, 89] on icon "Download CSV" at bounding box center [711, 89] width 7 height 4
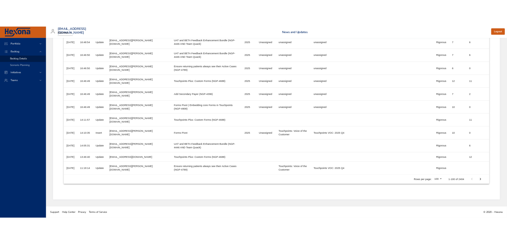
scroll to position [2013, 0]
